Goal: Information Seeking & Learning: Learn about a topic

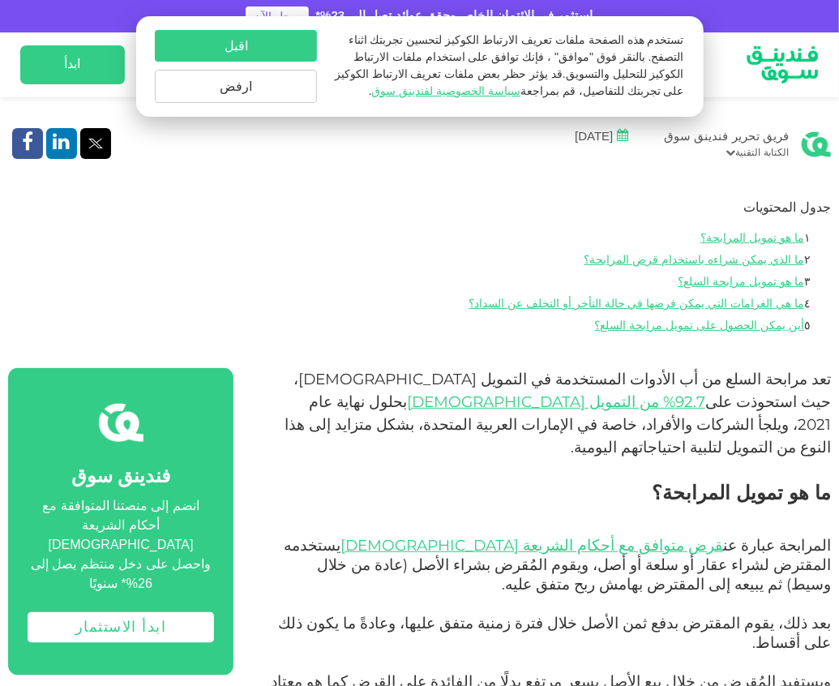
scroll to position [620, 0]
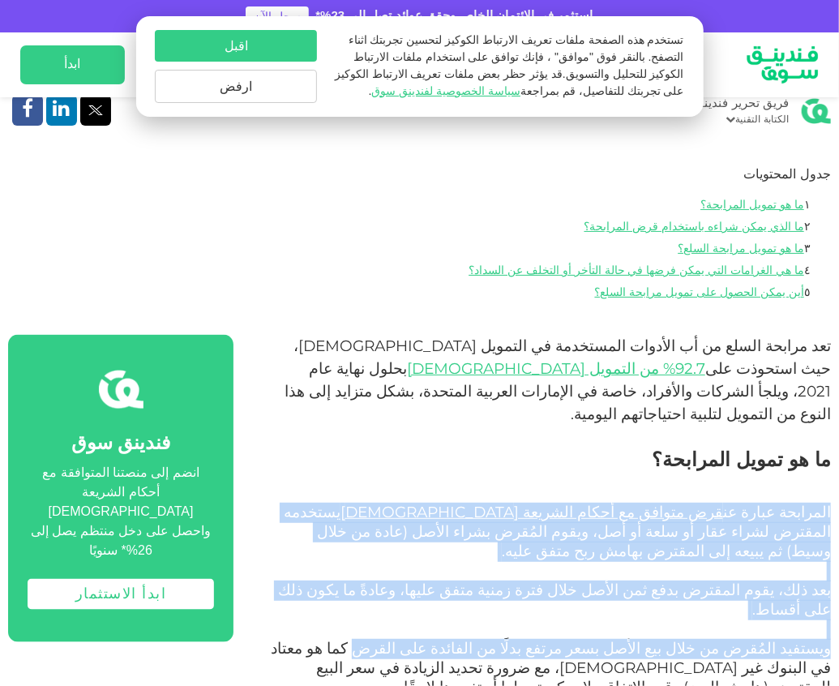
drag, startPoint x: 831, startPoint y: 490, endPoint x: 462, endPoint y: 584, distance: 381.3
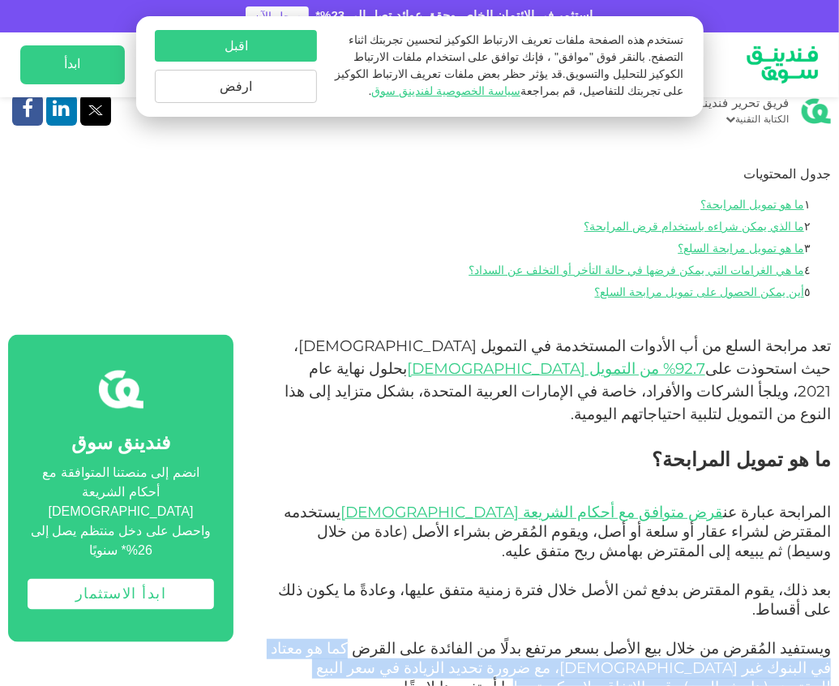
drag, startPoint x: 451, startPoint y: 581, endPoint x: 304, endPoint y: 603, distance: 149.1
click at [304, 639] on span "ويستفيد المُقرض من خلال بيع الأصل بسعر مرتفع بدلًا من الفائدة على القرض كما هو …" at bounding box center [551, 668] width 560 height 58
click at [329, 639] on span "ويستفيد المُقرض من خلال بيع الأصل بسعر مرتفع بدلًا من الفائدة على القرض كما هو …" at bounding box center [551, 668] width 560 height 58
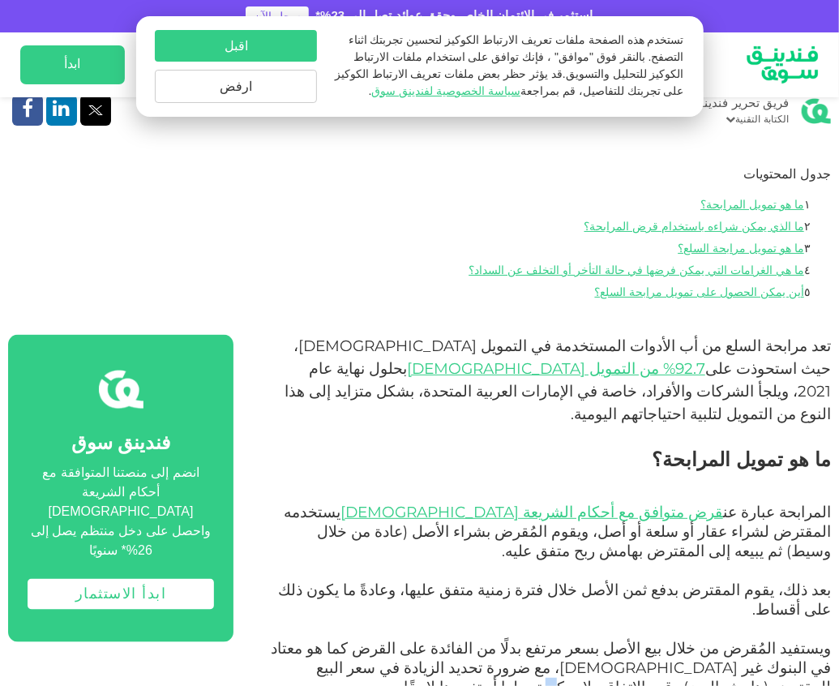
click at [329, 639] on span "ويستفيد المُقرض من خلال بيع الأصل بسعر مرتفع بدلًا من الفائدة على القرض كما هو …" at bounding box center [551, 668] width 560 height 58
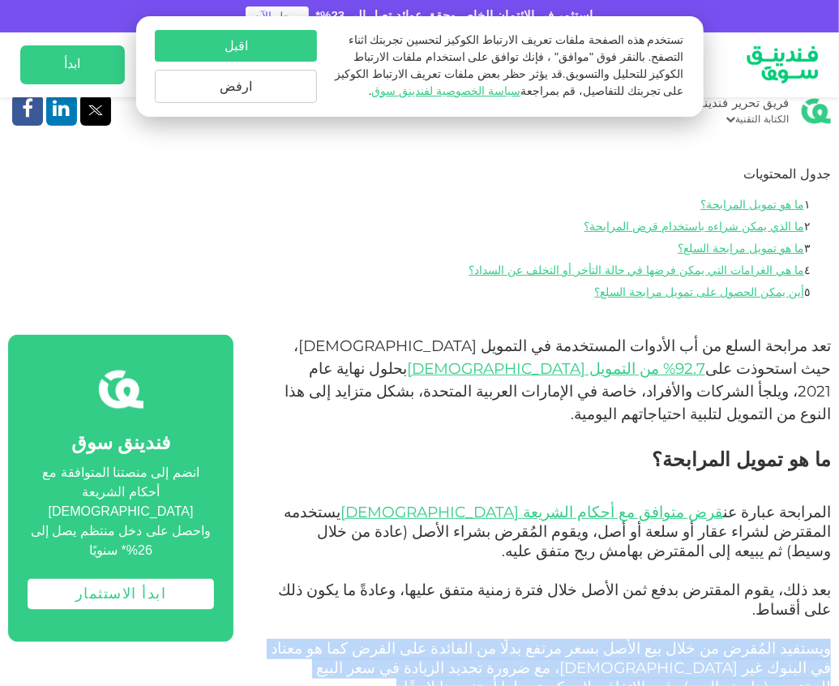
click at [329, 639] on span "ويستفيد المُقرض من خلال بيع الأصل بسعر مرتفع بدلًا من الفائدة على القرض كما هو …" at bounding box center [551, 668] width 560 height 58
click at [536, 644] on p "ويستفيد المُقرض من خلال بيع الأصل بسعر مرتفع بدلًا من الفائدة على القرض كما هو …" at bounding box center [550, 678] width 561 height 78
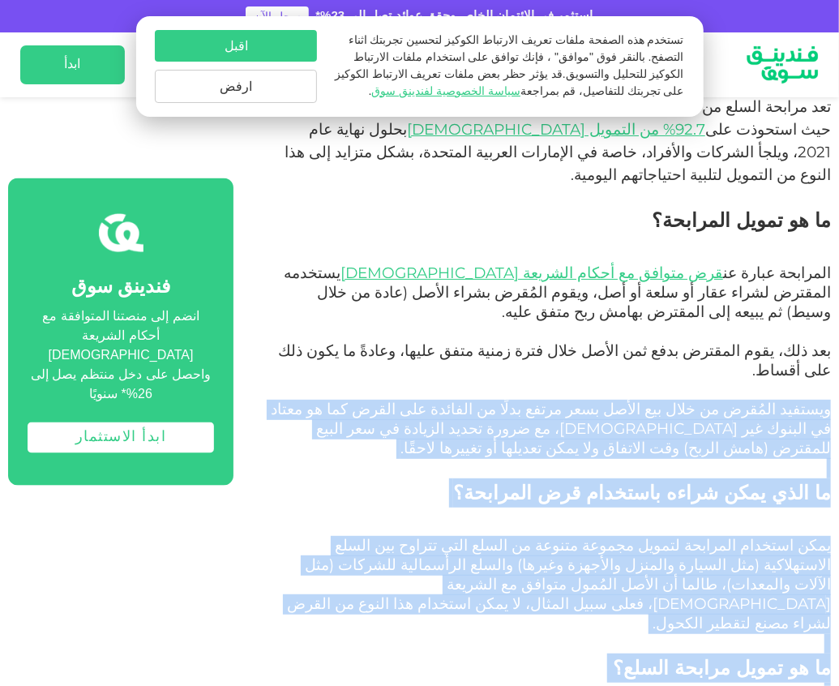
scroll to position [885, 0]
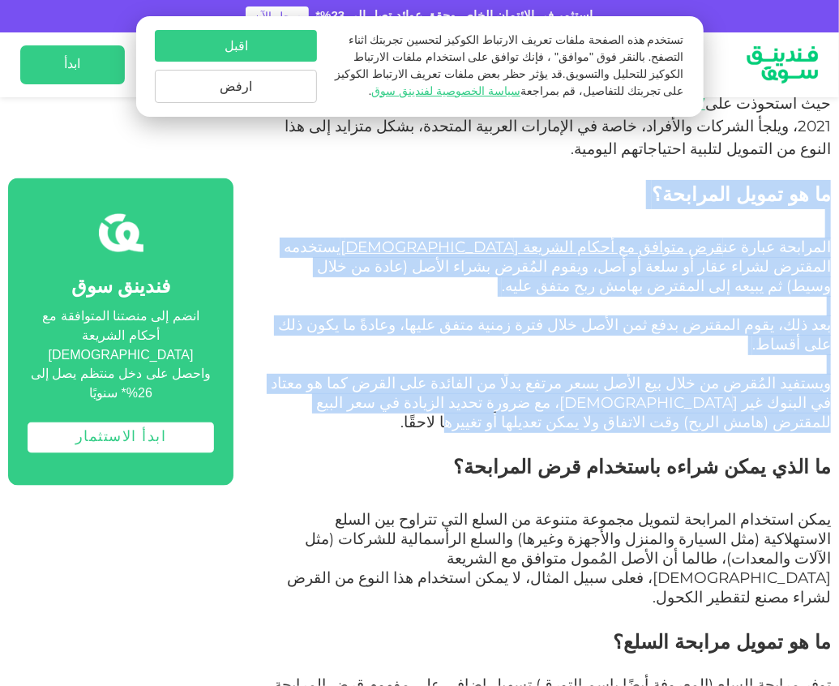
drag, startPoint x: 746, startPoint y: 632, endPoint x: 844, endPoint y: 171, distance: 471.6
copy div "ما هو تمويل المرابحة؟ المرابحة عبارة عن قرض متوافق مع أحكام الشريعة [DEMOGRAPHI…"
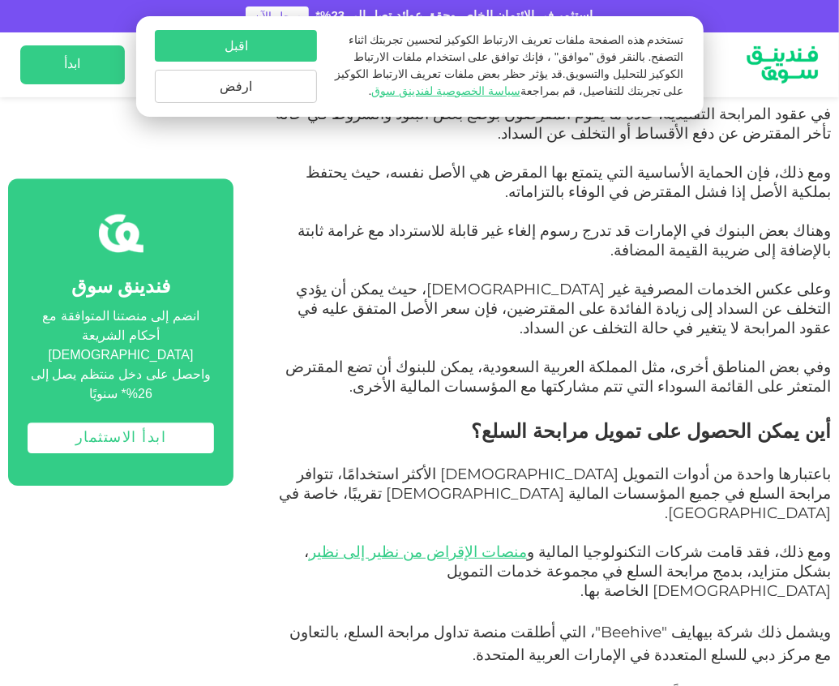
scroll to position [1773, 0]
